Goal: Information Seeking & Learning: Learn about a topic

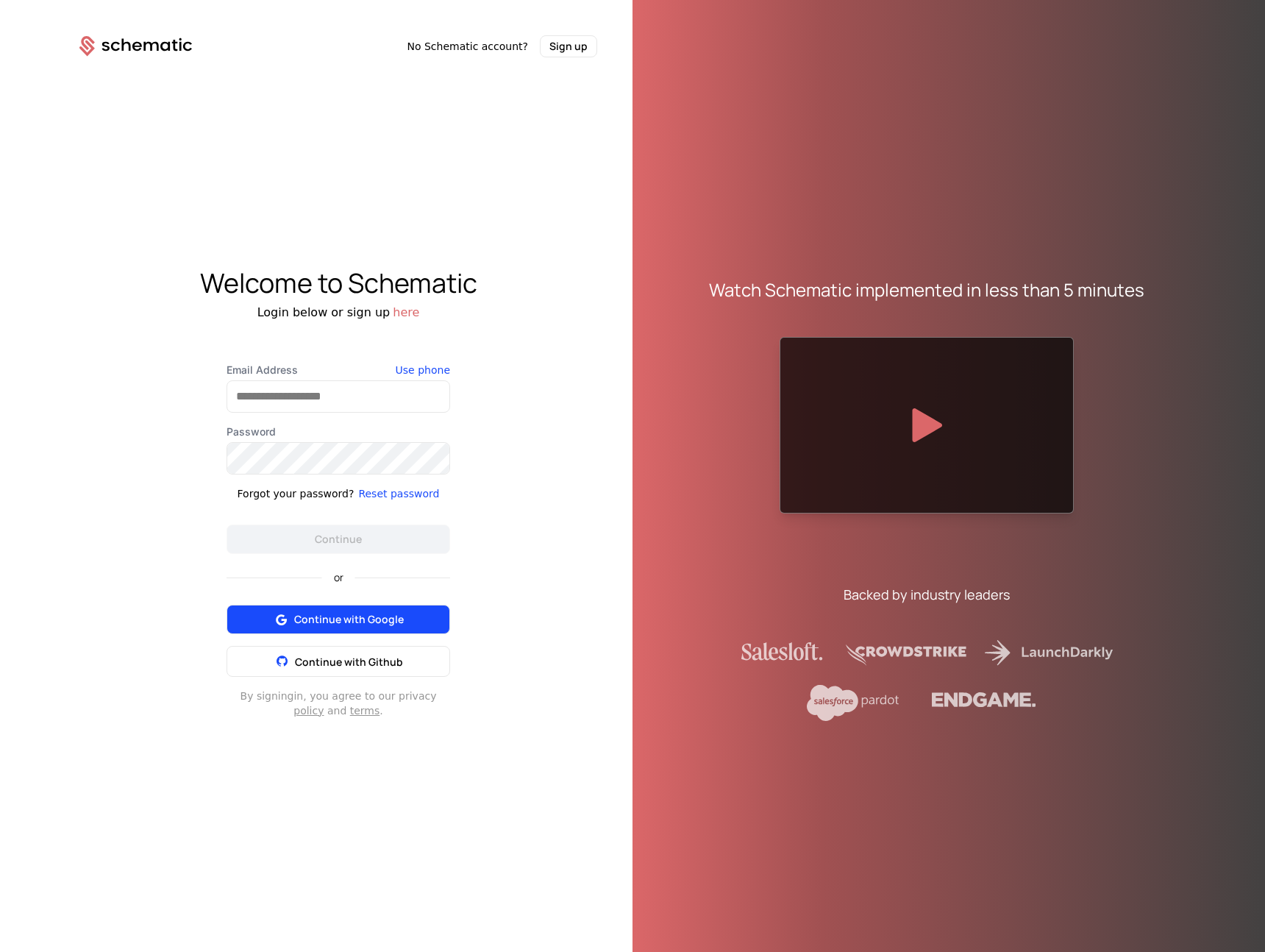
click at [381, 614] on span "Continue with Google" at bounding box center [349, 618] width 110 height 14
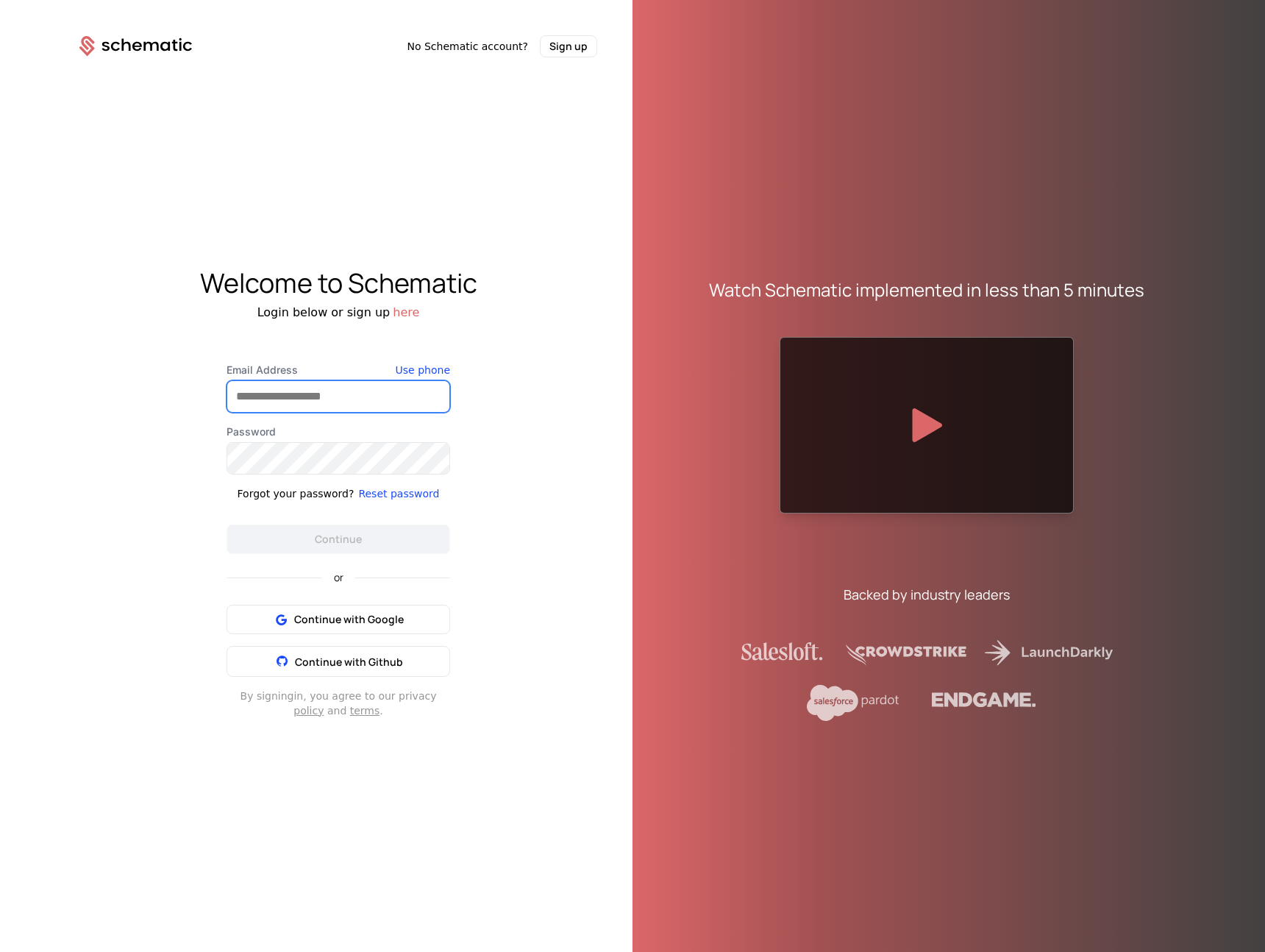
click at [336, 390] on input "Email Address" at bounding box center [338, 396] width 222 height 31
type input "**********"
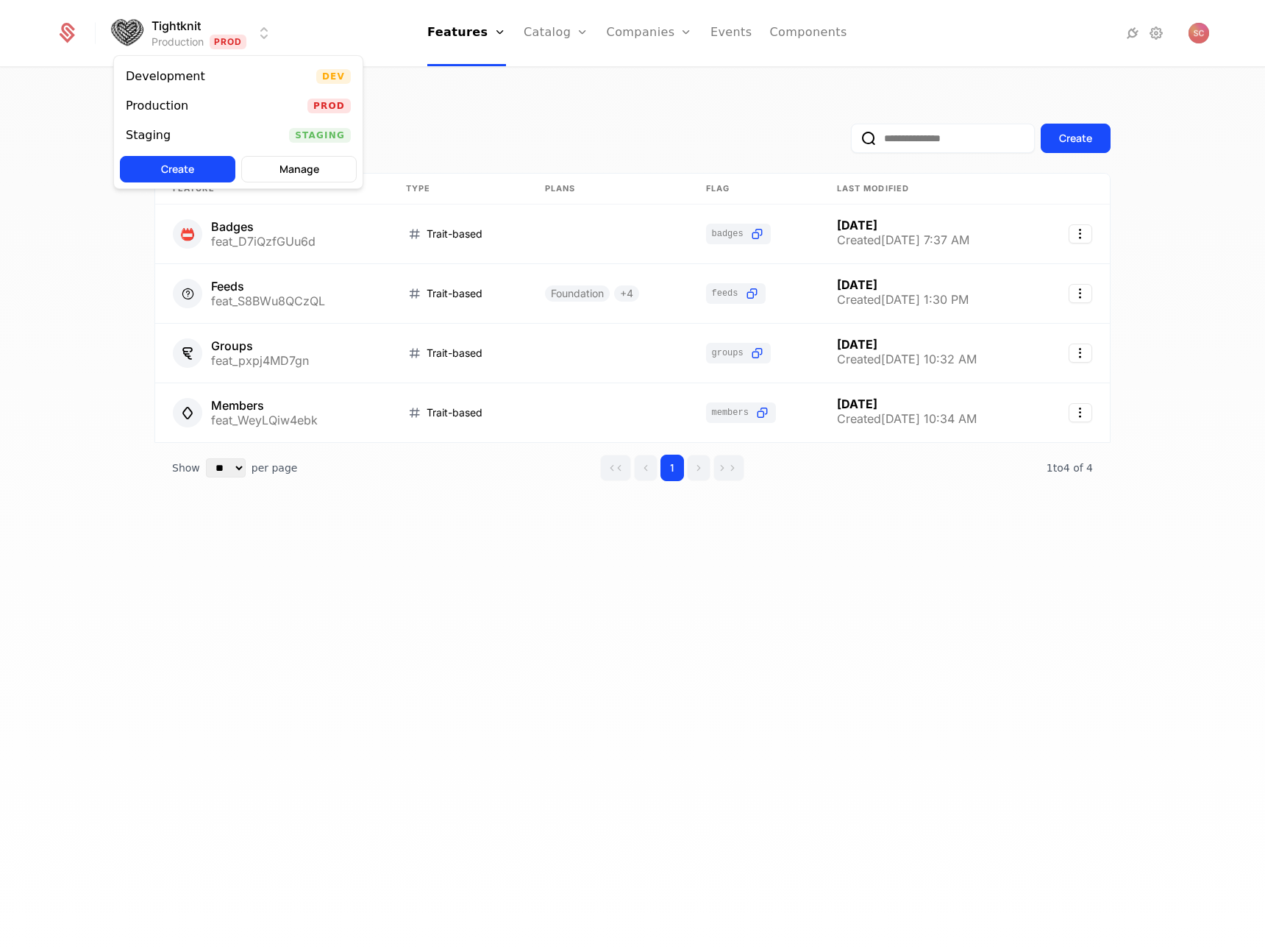
click at [266, 33] on html "Tightknit Production Prod Features Features Flags Catalog Plans Add Ons Credits…" at bounding box center [632, 476] width 1265 height 952
click at [522, 92] on html "Tightknit Production Prod Features Features Flags Catalog Plans Add Ons Credits…" at bounding box center [632, 476] width 1265 height 952
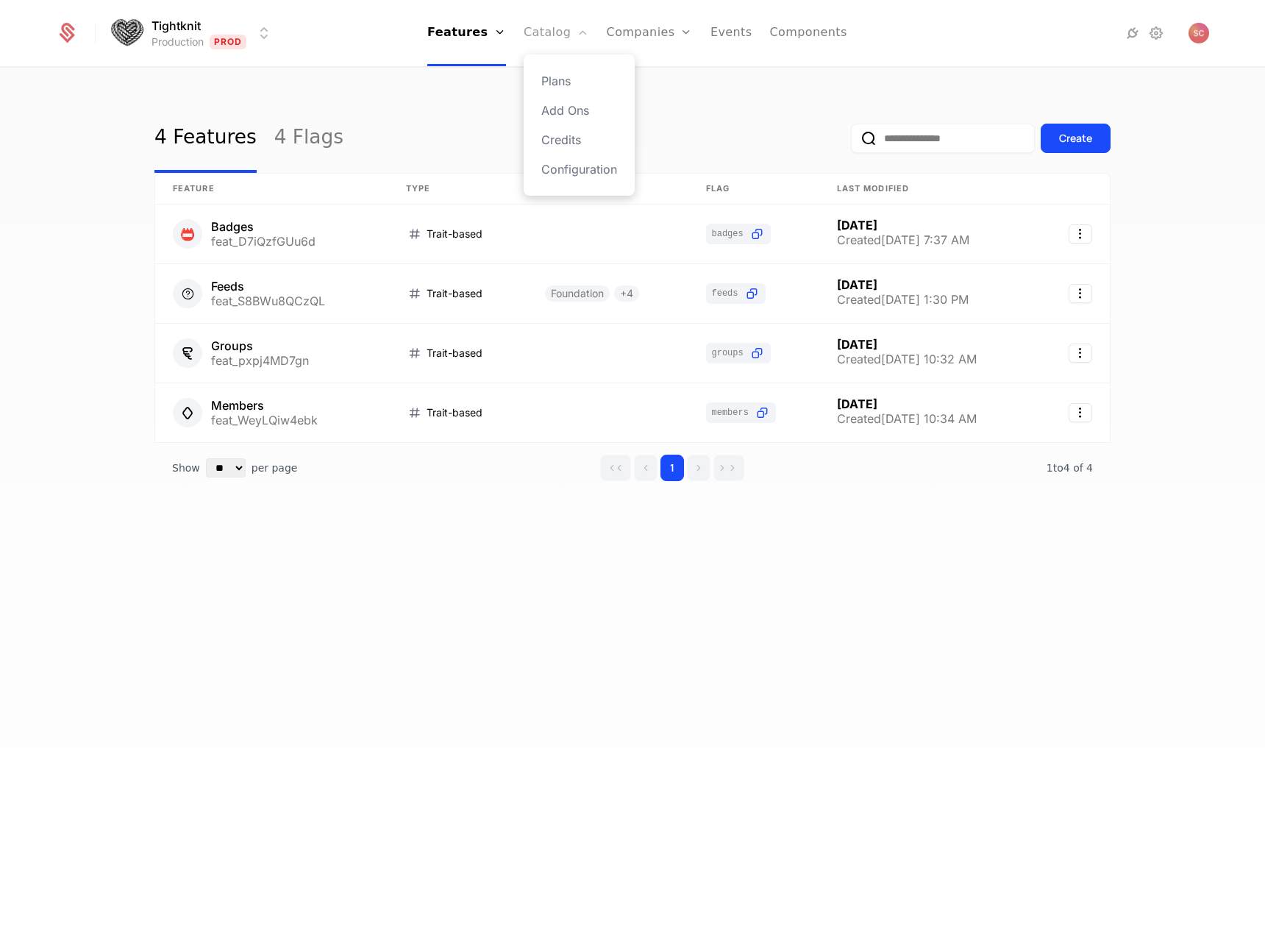
click at [557, 40] on link "Catalog" at bounding box center [557, 33] width 65 height 66
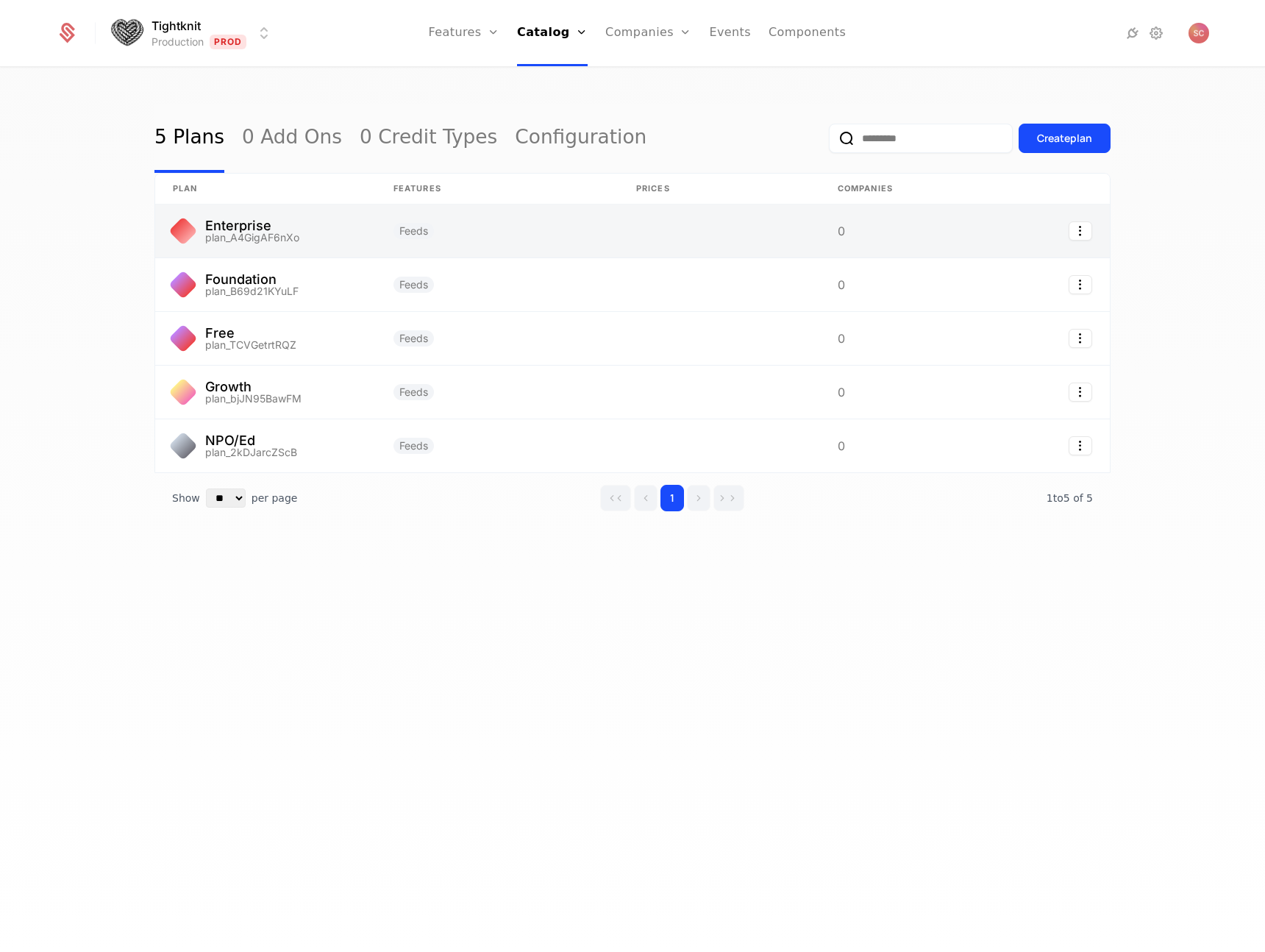
click at [286, 225] on link at bounding box center [265, 231] width 220 height 53
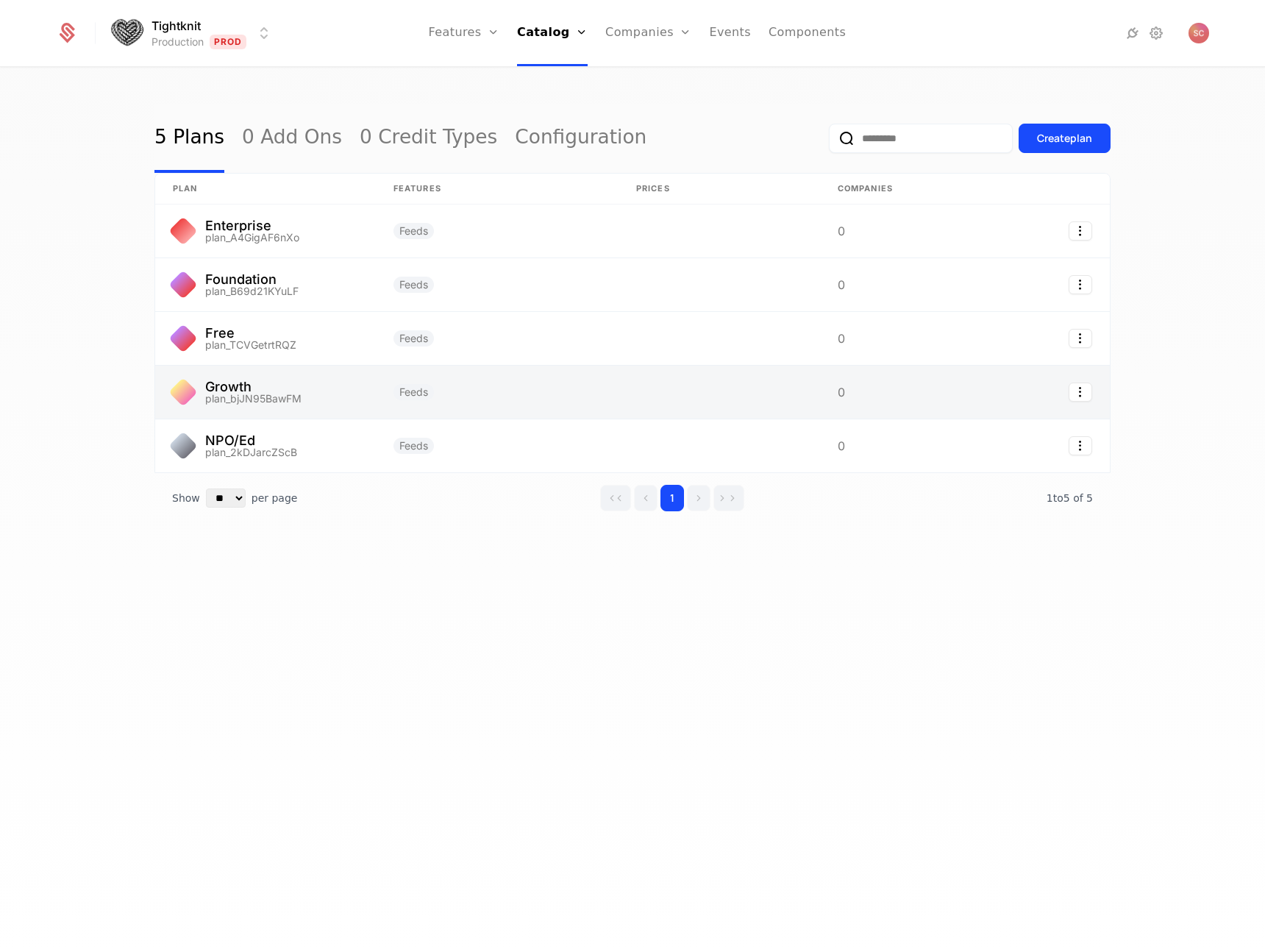
click at [495, 373] on link at bounding box center [497, 391] width 242 height 53
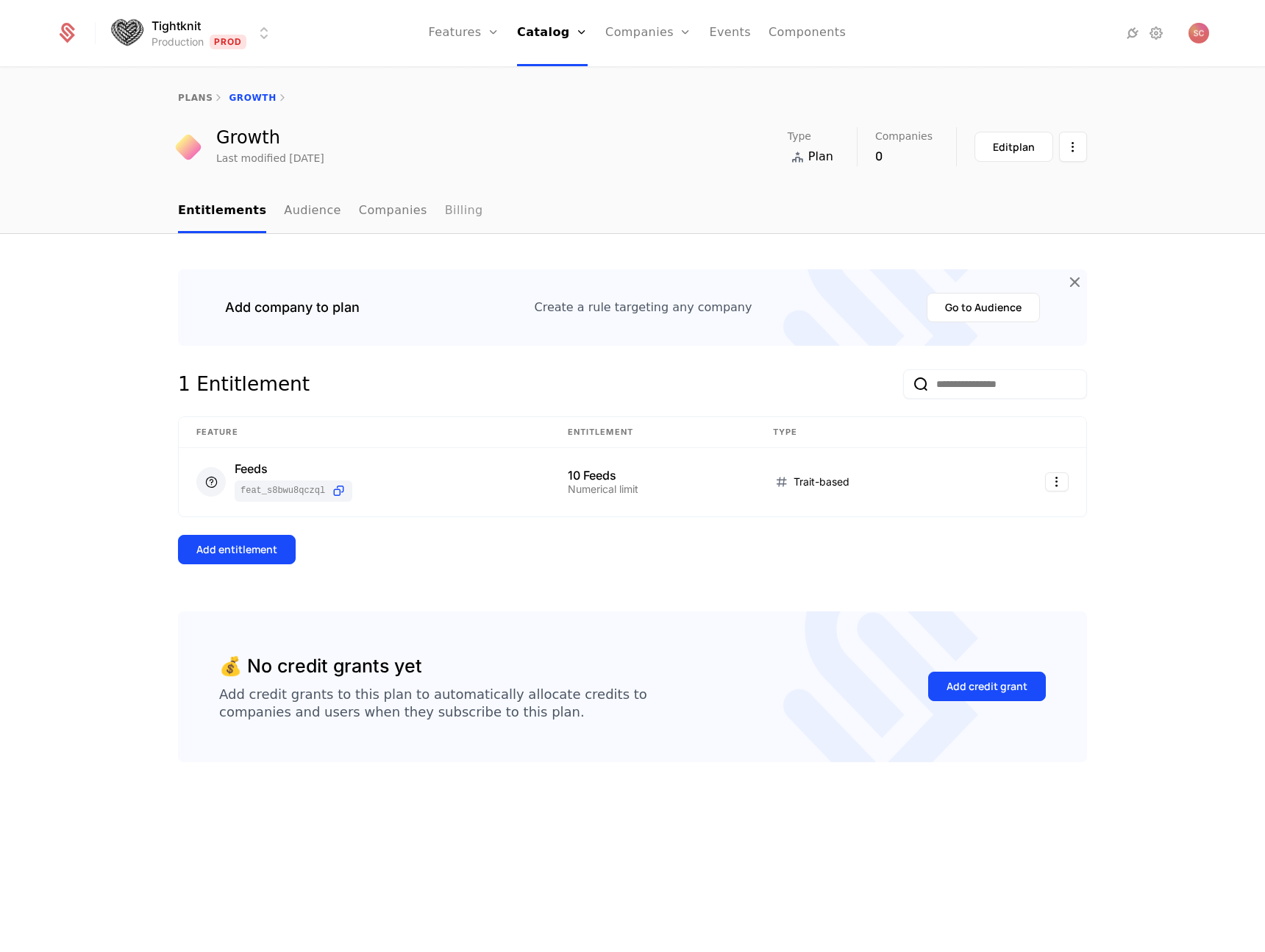
click at [445, 219] on link "Billing" at bounding box center [465, 211] width 38 height 43
click at [830, 155] on span "Plan" at bounding box center [821, 157] width 25 height 17
click at [1069, 279] on icon at bounding box center [1075, 282] width 19 height 19
